Goal: Information Seeking & Learning: Learn about a topic

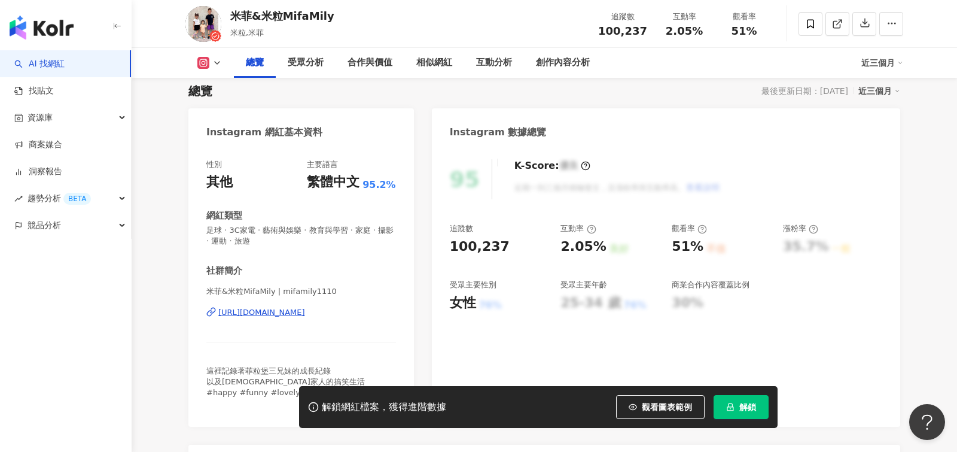
scroll to position [84, 0]
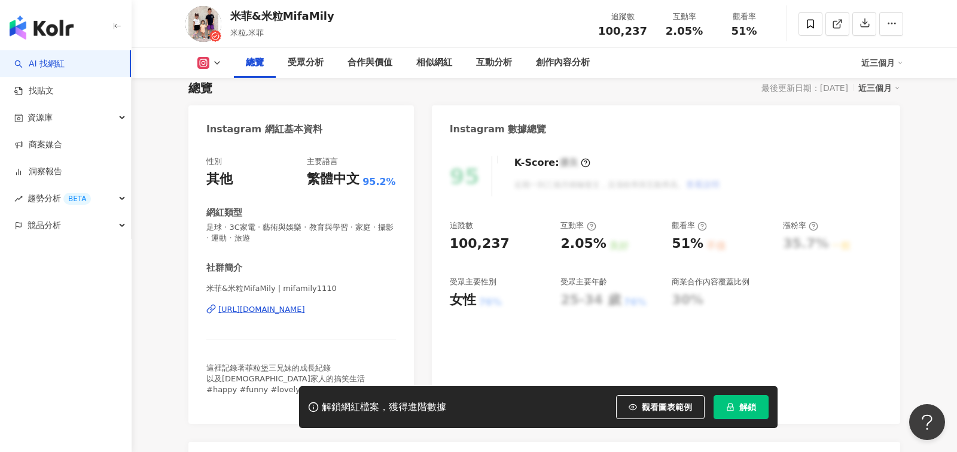
click at [305, 312] on div "[URL][DOMAIN_NAME]" at bounding box center [261, 309] width 87 height 11
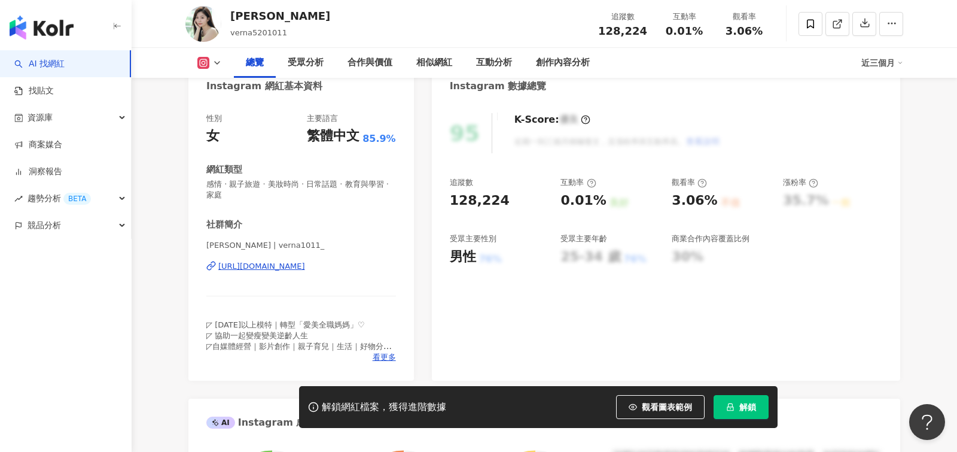
scroll to position [127, 0]
click at [305, 267] on div "https://www.instagram.com/verna1011_/" at bounding box center [261, 265] width 87 height 11
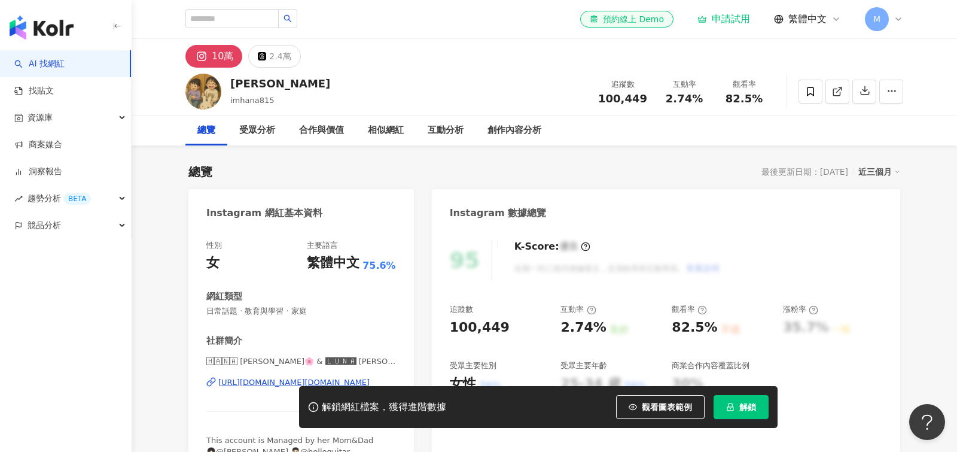
click at [277, 383] on div "https://www.instagram.com/hanaluna.baby/" at bounding box center [293, 382] width 151 height 11
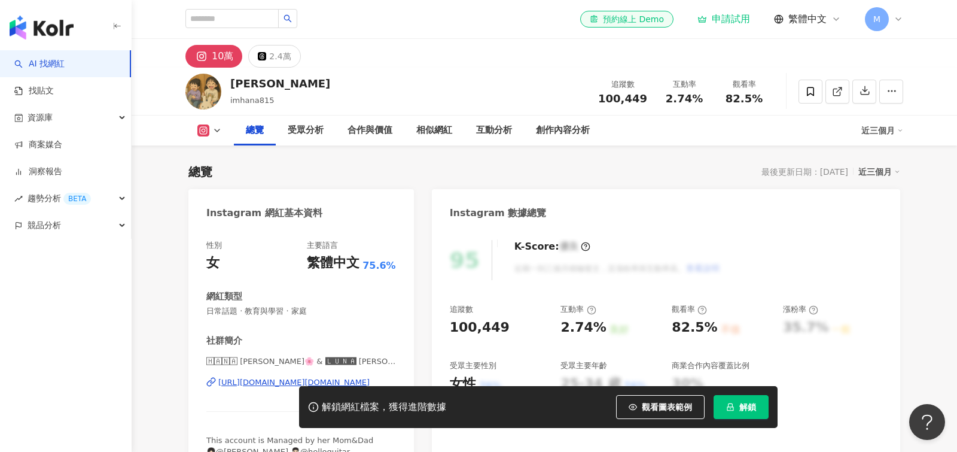
scroll to position [93, 0]
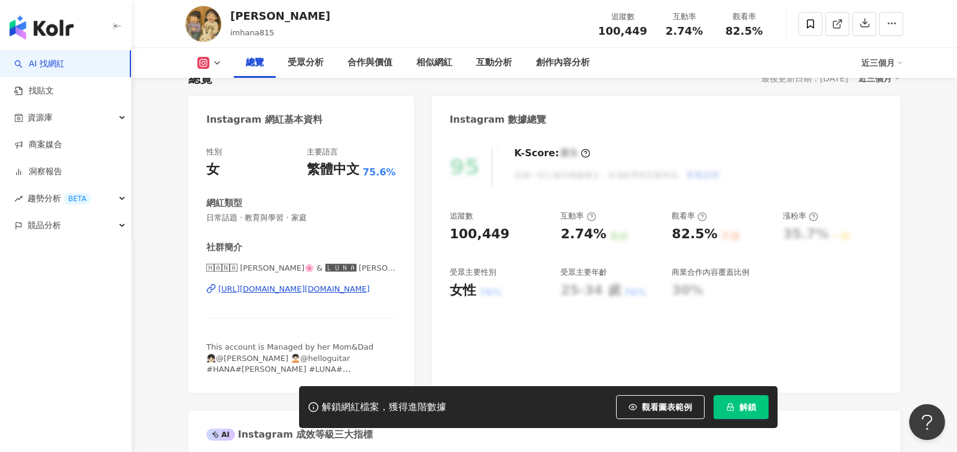
click at [294, 291] on div "https://www.instagram.com/hanaluna.baby/" at bounding box center [293, 289] width 151 height 11
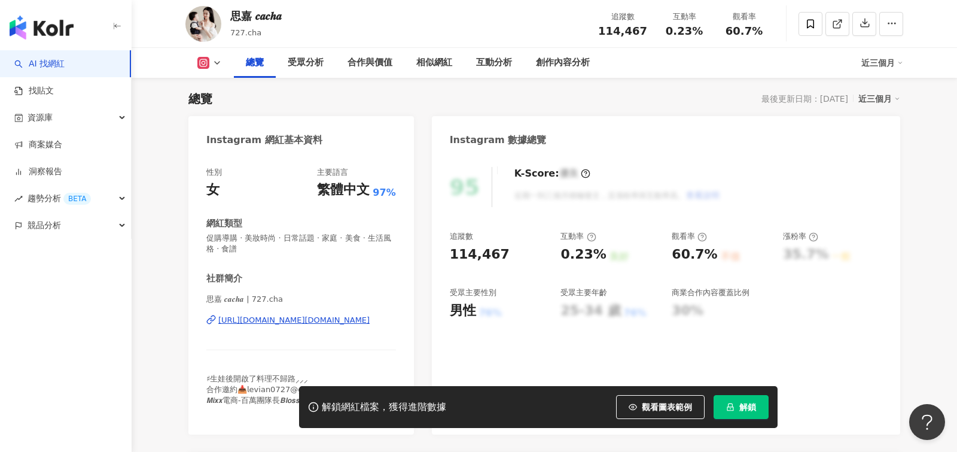
scroll to position [85, 0]
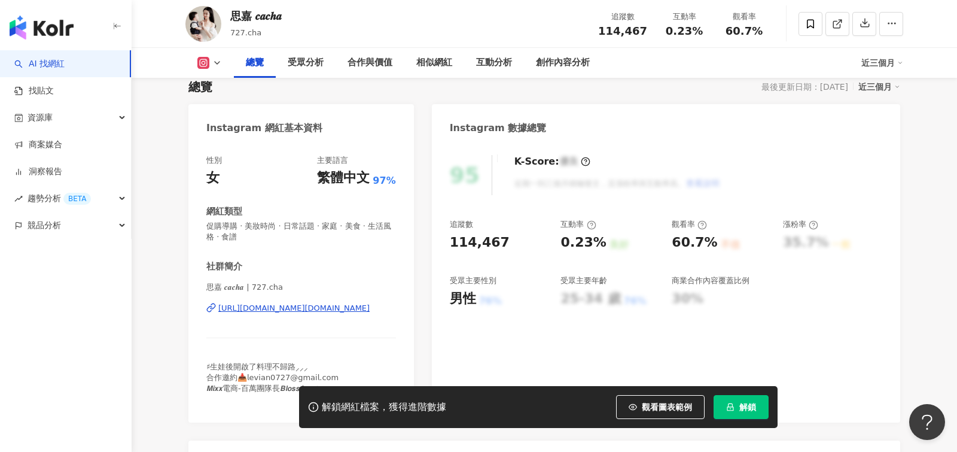
click at [312, 306] on div "https://www.instagram.com/727.cha/" at bounding box center [293, 308] width 151 height 11
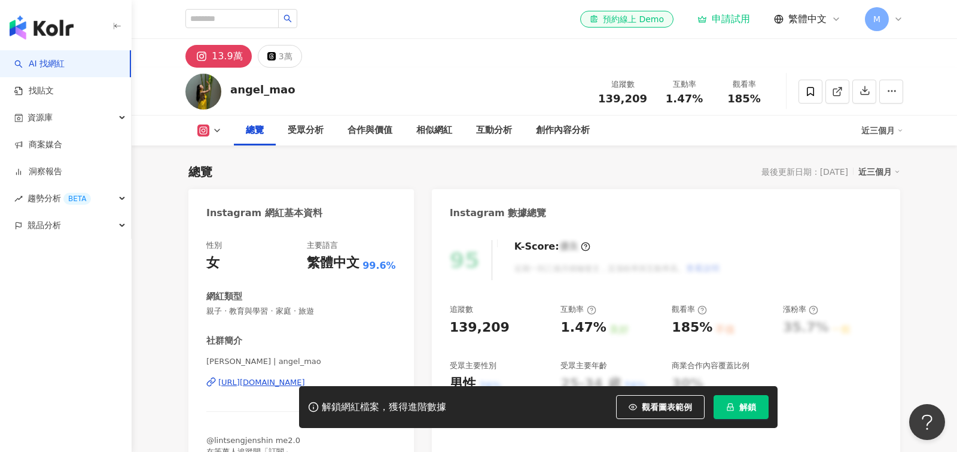
scroll to position [96, 0]
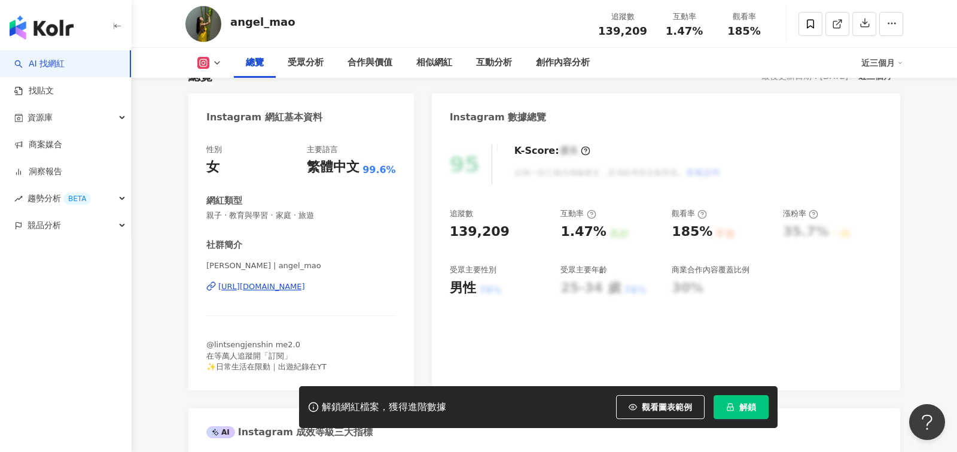
click at [305, 291] on div "https://www.instagram.com/angel_mao/" at bounding box center [261, 286] width 87 height 11
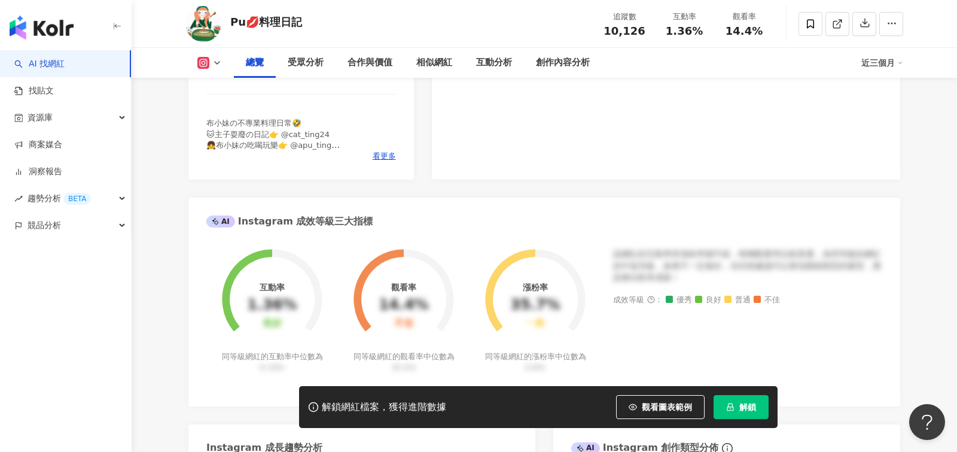
scroll to position [244, 0]
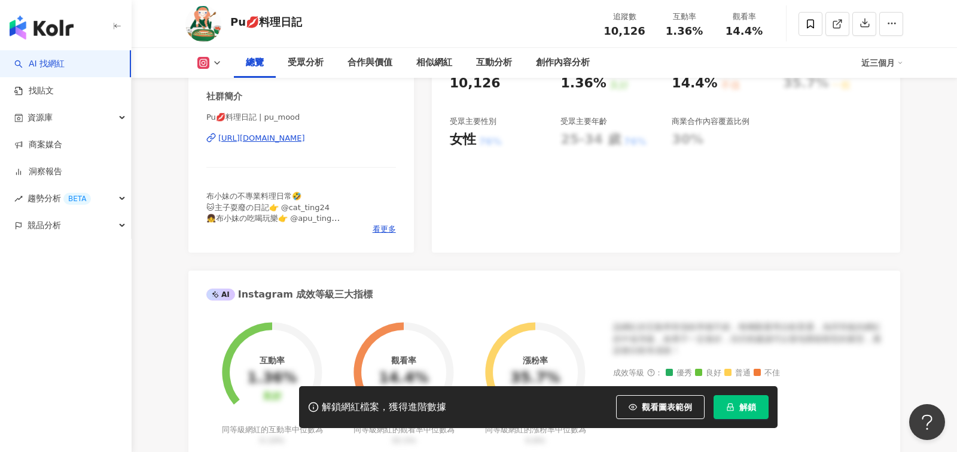
click at [281, 130] on div "Pu💋料理日記 | pu_mood [URL][DOMAIN_NAME]" at bounding box center [301, 147] width 190 height 70
click at [284, 133] on div "[URL][DOMAIN_NAME]" at bounding box center [261, 138] width 87 height 11
